Goal: Task Accomplishment & Management: Use online tool/utility

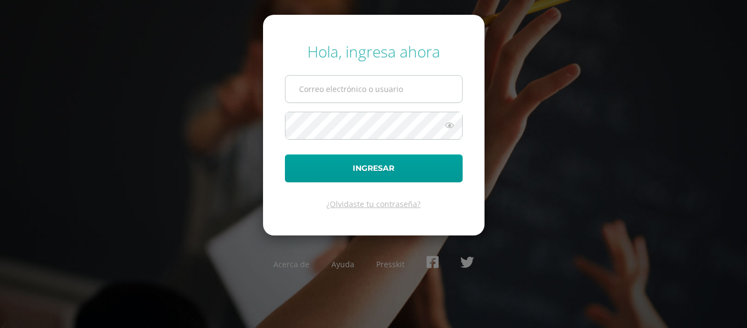
click at [376, 89] on input "text" at bounding box center [374, 88] width 177 height 27
type input "gema.cayax@qanill.edu.gt"
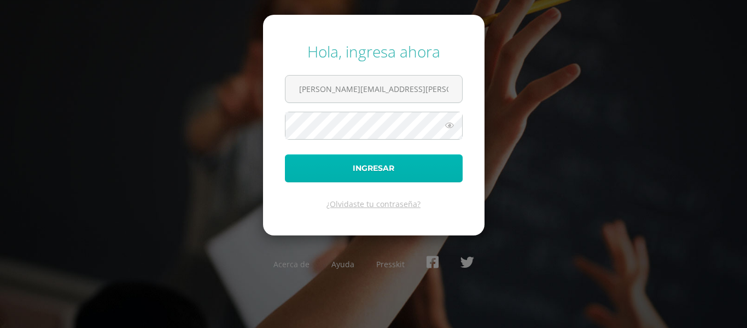
click at [322, 170] on button "Ingresar" at bounding box center [374, 168] width 178 height 28
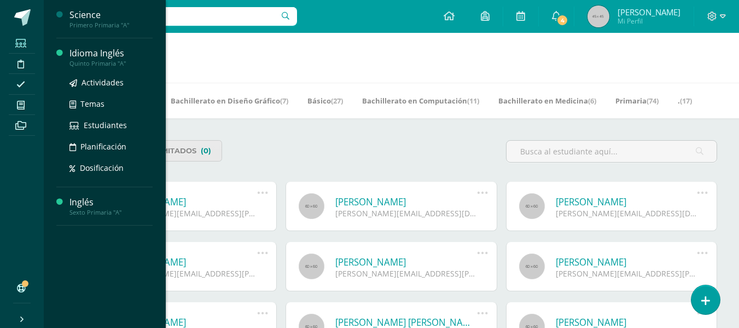
click at [91, 66] on div "Quinto Primaria "A"" at bounding box center [110, 64] width 83 height 8
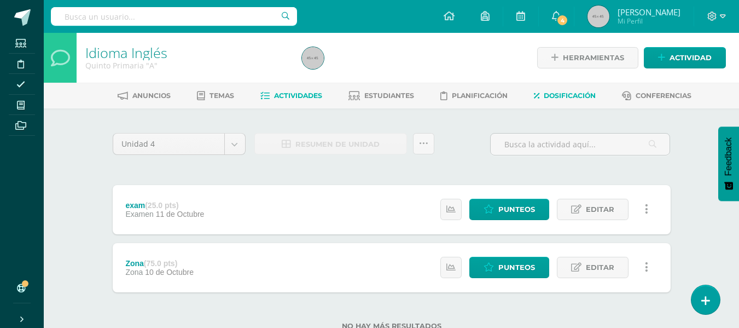
click at [556, 92] on span "Dosificación" at bounding box center [570, 95] width 52 height 8
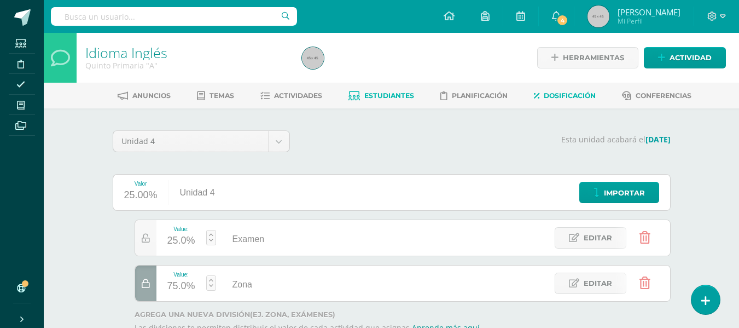
click at [385, 97] on span "Estudiantes" at bounding box center [389, 95] width 50 height 8
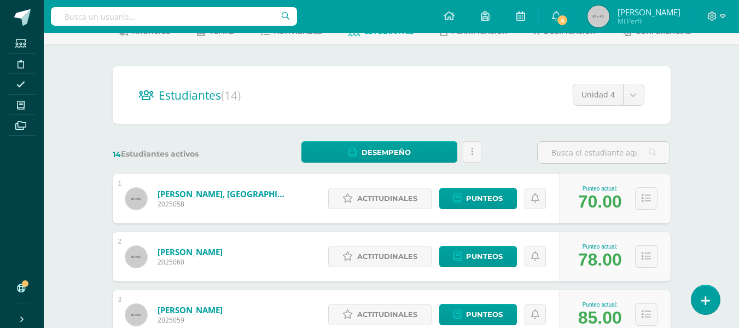
scroll to position [66, 0]
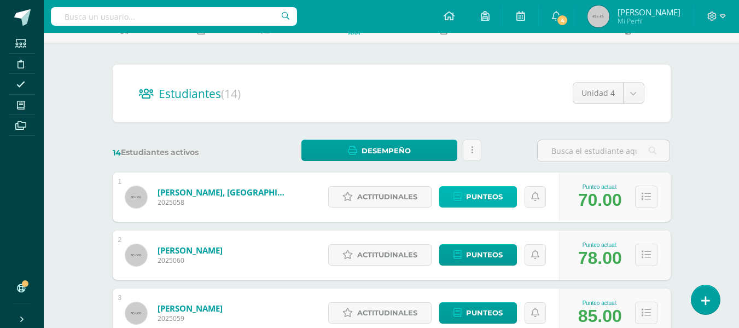
click at [483, 201] on span "Punteos" at bounding box center [484, 197] width 37 height 20
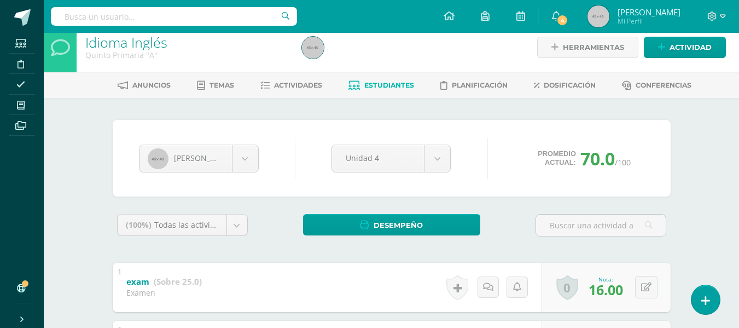
scroll to position [10, 0]
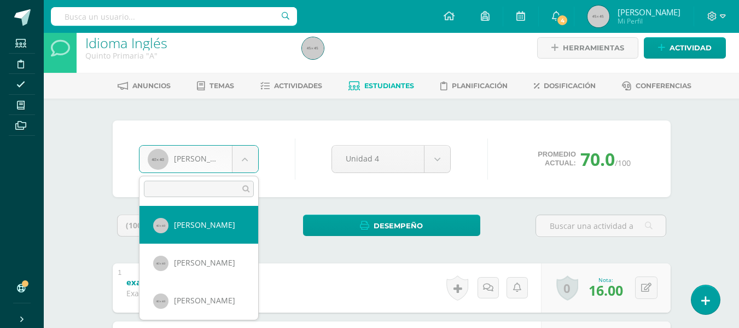
click at [248, 158] on body "Estudiantes Disciplina Asistencia Mis cursos Archivos Soporte Ayuda Reportar un…" at bounding box center [369, 216] width 739 height 453
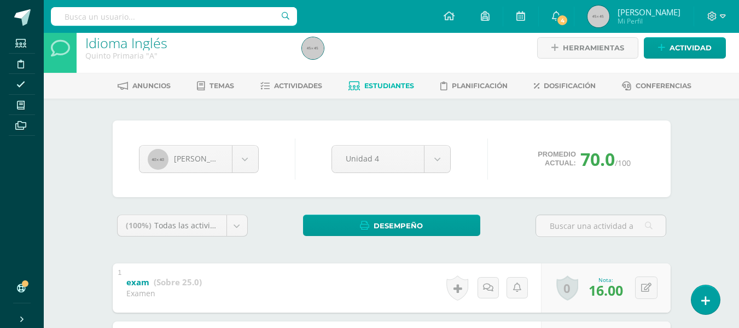
click at [283, 132] on body "Estudiantes Disciplina Asistencia Mis cursos Archivos Soporte Ayuda Reportar un…" at bounding box center [369, 216] width 739 height 453
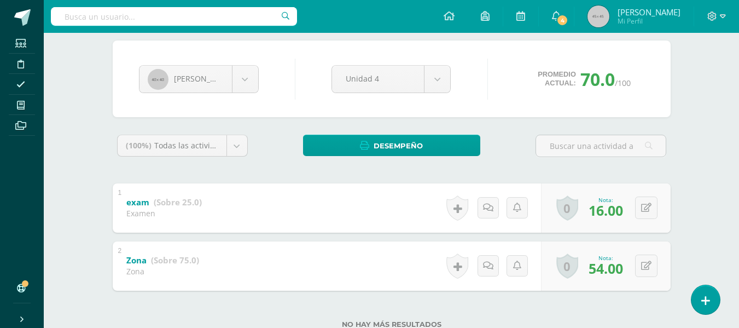
scroll to position [91, 0]
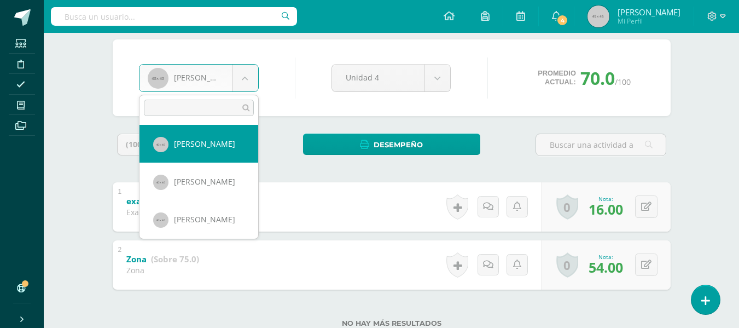
click at [251, 73] on body "Estudiantes Disciplina Asistencia Mis cursos Archivos Soporte Ayuda Reportar un…" at bounding box center [369, 135] width 739 height 453
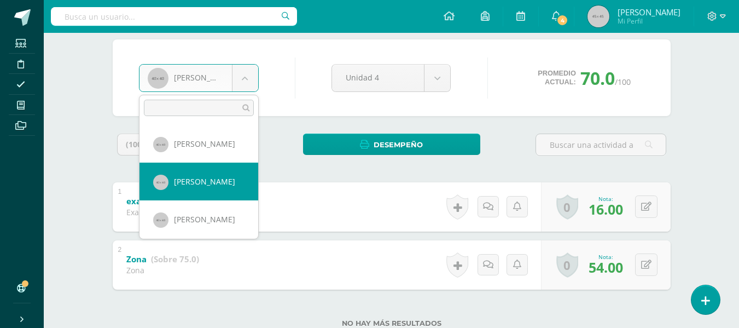
select select "93"
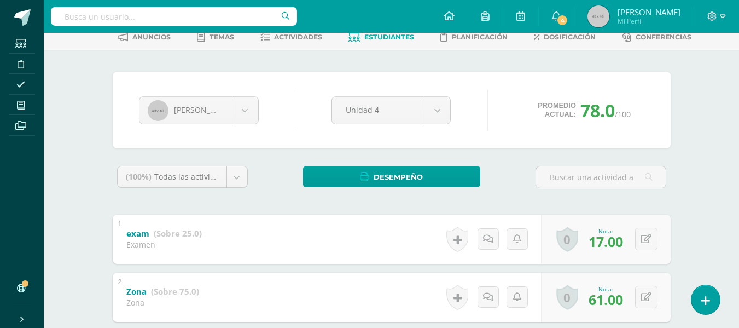
scroll to position [61, 0]
